Goal: Task Accomplishment & Management: Complete application form

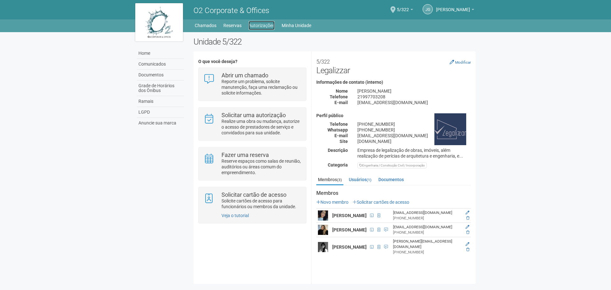
click at [260, 23] on link "Autorizações" at bounding box center [262, 25] width 26 height 9
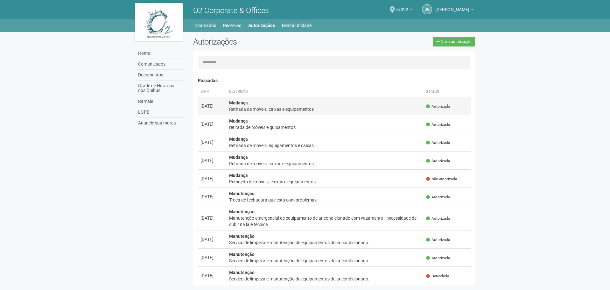
click at [240, 106] on div "Retirada de móveis, caixas e equipamentos" at bounding box center [325, 109] width 192 height 6
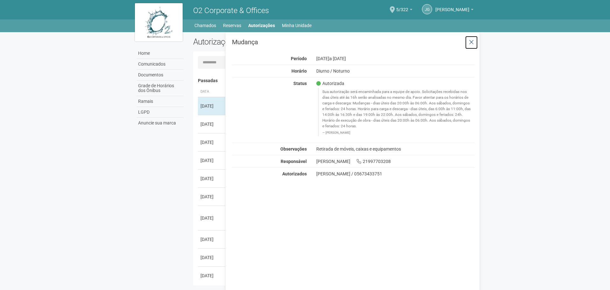
click at [471, 43] on icon at bounding box center [471, 42] width 5 height 6
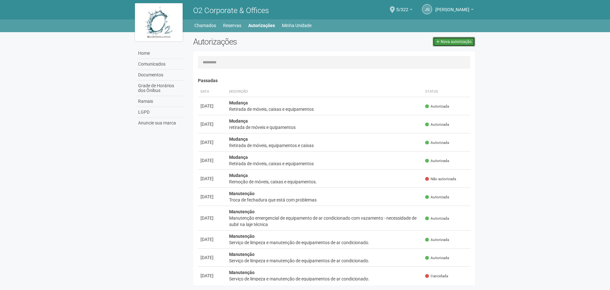
click at [460, 40] on span "Nova autorização" at bounding box center [456, 41] width 31 height 4
select select "**"
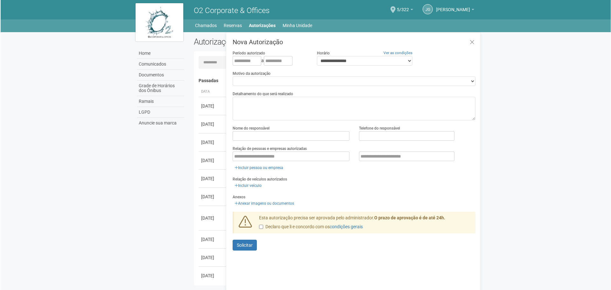
scroll to position [10, 0]
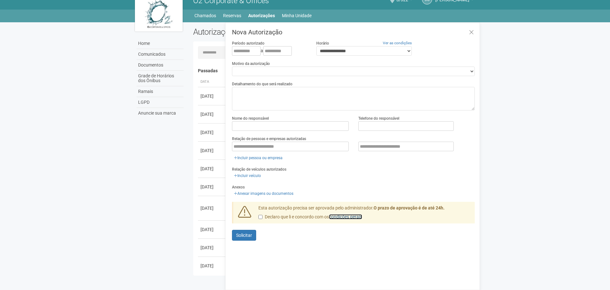
click at [353, 214] on link "condições gerais" at bounding box center [345, 216] width 33 height 5
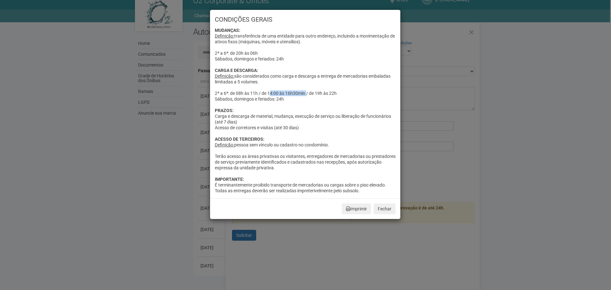
drag, startPoint x: 268, startPoint y: 92, endPoint x: 306, endPoint y: 93, distance: 37.9
click at [306, 93] on div "MUDANÇAS: Definição: transferência de uma entidade para outro endereço, incluin…" at bounding box center [305, 110] width 181 height 166
